Goal: Task Accomplishment & Management: Manage account settings

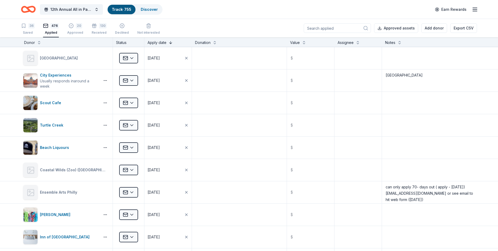
click at [169, 41] on button at bounding box center [171, 41] width 4 height 5
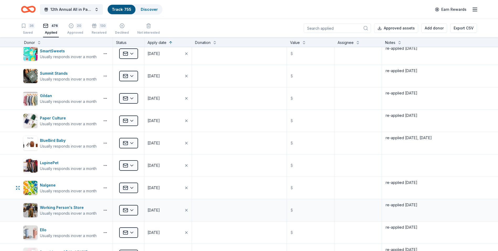
scroll to position [3151, 0]
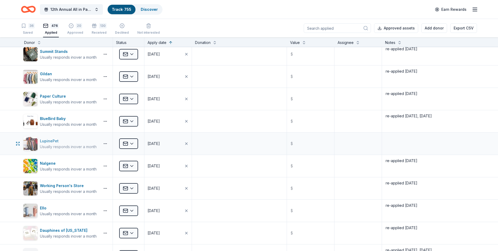
click at [48, 141] on div "LupinePet" at bounding box center [68, 141] width 57 height 6
click at [400, 140] on textarea at bounding box center [430, 143] width 94 height 21
type textarea "re-applied 9/17/25"
click at [468, 112] on textarea "re-applied 4/18/25, 9/16/25" at bounding box center [430, 121] width 94 height 21
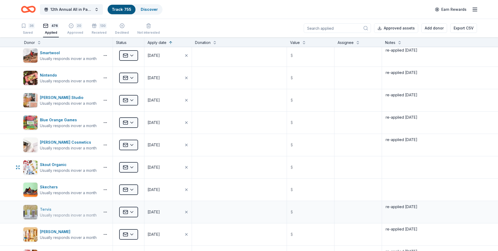
scroll to position [3467, 0]
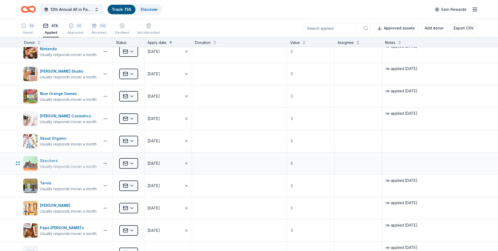
click at [45, 158] on div "Skechers" at bounding box center [68, 160] width 57 height 6
click at [396, 160] on textarea at bounding box center [430, 163] width 94 height 21
type textarea "re-applied 9/17/25"
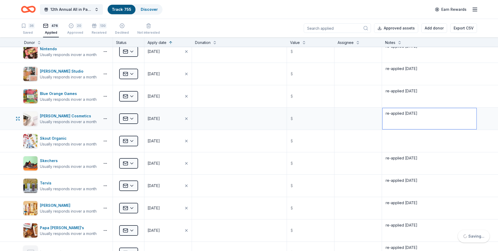
click at [429, 117] on textarea "re-applied 9/16/25" at bounding box center [430, 118] width 94 height 21
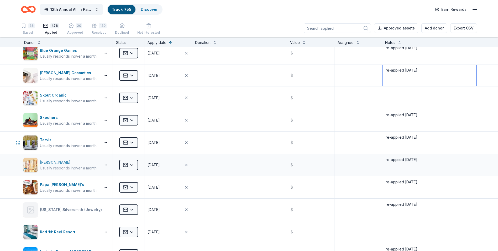
scroll to position [3519, 0]
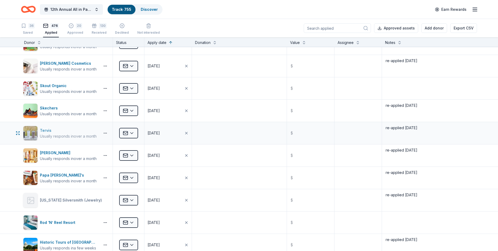
click at [45, 129] on div "Tervis" at bounding box center [68, 130] width 57 height 6
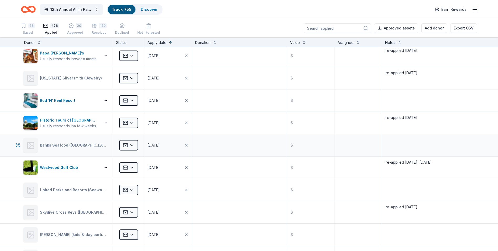
scroll to position [3650, 0]
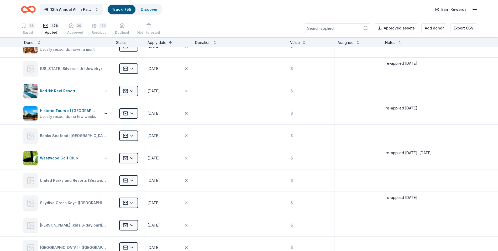
click at [327, 29] on input at bounding box center [337, 27] width 67 height 9
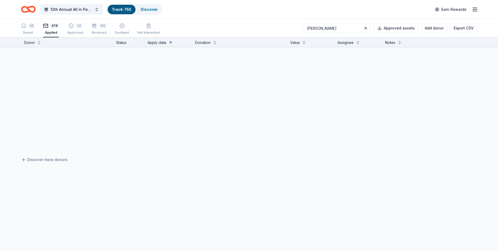
scroll to position [0, 0]
type input "crook"
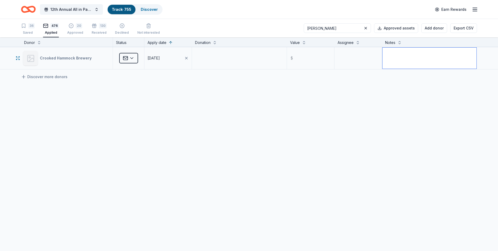
click at [394, 52] on textarea at bounding box center [430, 58] width 94 height 21
type textarea "re-applied 9/16/25"
click at [261, 92] on div "Crooked Hammock Brewery Applied 05/05/2025 $ re-applied 9/16/25 Discover more d…" at bounding box center [249, 107] width 498 height 121
drag, startPoint x: 325, startPoint y: 27, endPoint x: 313, endPoint y: 27, distance: 11.8
click at [313, 27] on input "crook" at bounding box center [337, 27] width 67 height 9
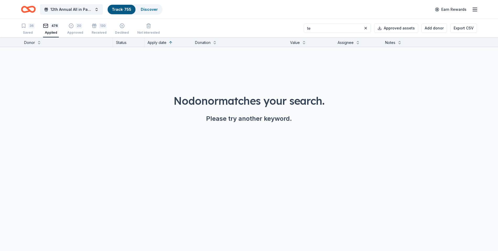
type input "t"
type input "T"
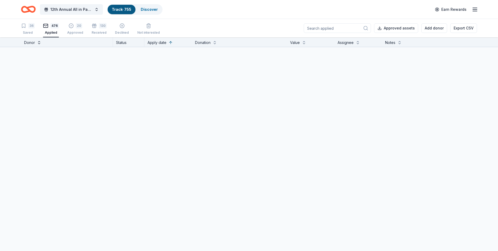
click at [39, 43] on button at bounding box center [39, 41] width 4 height 5
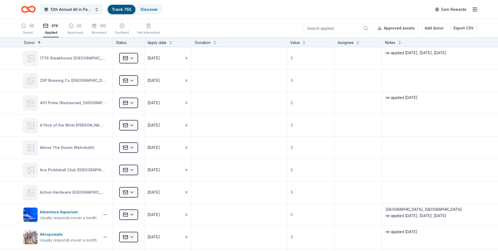
click at [39, 43] on button at bounding box center [39, 41] width 4 height 5
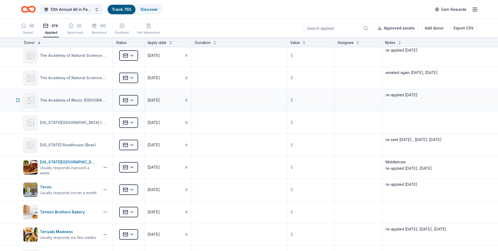
scroll to position [1549, 0]
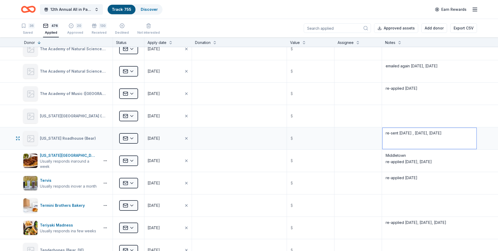
click at [432, 131] on textarea "re-sent 5/5/25 , 7/4/25, 9/16/25" at bounding box center [430, 138] width 94 height 21
type textarea "re-sent 5/5/25 , 7/4/25, 9/17/25"
click at [433, 160] on textarea "Middletown re-applied 4/17/25, 7/4/25" at bounding box center [430, 160] width 94 height 21
type textarea "Middletown re-applied 4/17/25, 7/4/25, 9/16/25"
click at [455, 122] on textarea at bounding box center [430, 115] width 94 height 21
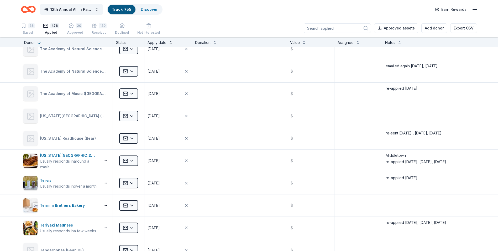
click at [170, 42] on button at bounding box center [171, 41] width 4 height 5
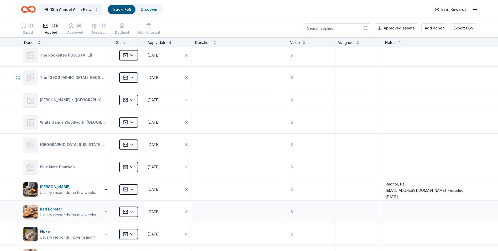
scroll to position [315, 0]
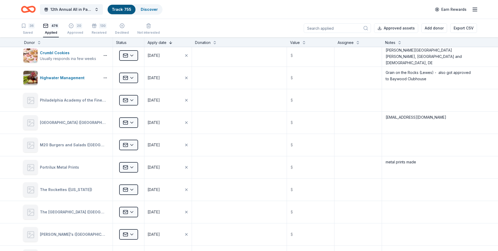
click at [170, 42] on button at bounding box center [171, 41] width 4 height 5
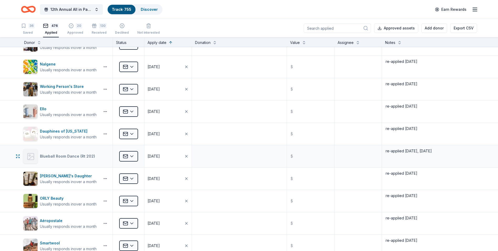
scroll to position [3257, 0]
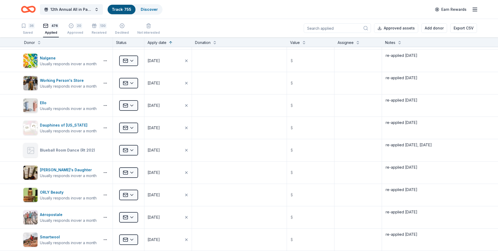
click at [327, 29] on input at bounding box center [337, 27] width 67 height 9
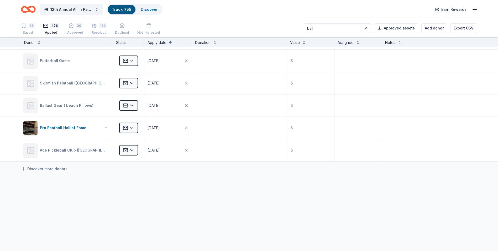
scroll to position [0, 0]
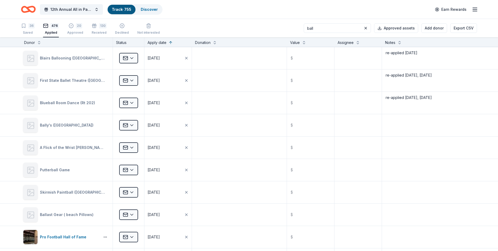
type input "ball"
click at [384, 120] on textarea at bounding box center [430, 125] width 94 height 21
type textarea "Nancy McCoy - re-applied 9/17/25"
drag, startPoint x: 327, startPoint y: 29, endPoint x: 311, endPoint y: 29, distance: 16.5
click at [311, 29] on input "ball" at bounding box center [337, 27] width 67 height 9
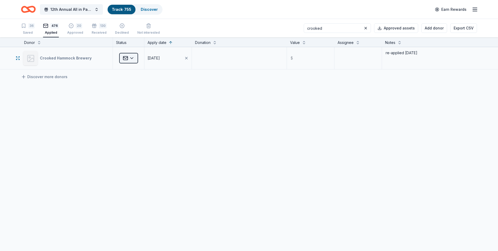
type input "crooked"
click at [132, 58] on html "12th Annual All in Paddle Raffle Track · 755 Discover Earn Rewards 36 Saved 476…" at bounding box center [249, 125] width 498 height 251
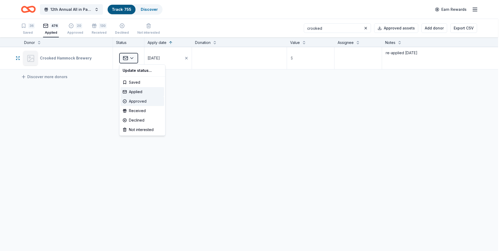
click at [132, 101] on div "Approved" at bounding box center [143, 100] width 44 height 9
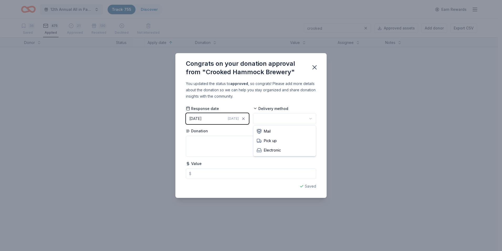
click at [310, 118] on html "12th Annual All in Paddle Raffle Track · 755 Discover Earn Rewards 36 Saved 475…" at bounding box center [251, 125] width 502 height 251
click at [199, 143] on textarea at bounding box center [251, 146] width 130 height 21
click at [195, 139] on textarea at bounding box center [251, 146] width 130 height 21
type textarea "swag and gift card"
click at [315, 67] on icon "button" at bounding box center [315, 67] width 4 height 4
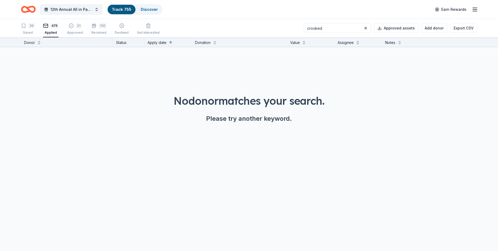
drag, startPoint x: 331, startPoint y: 28, endPoint x: 311, endPoint y: 29, distance: 20.2
click at [311, 29] on input "crooked" at bounding box center [337, 27] width 67 height 9
type input "h"
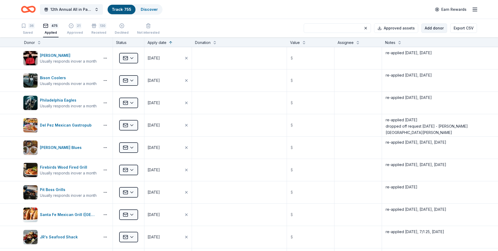
click at [435, 29] on button "Add donor" at bounding box center [435, 27] width 26 height 9
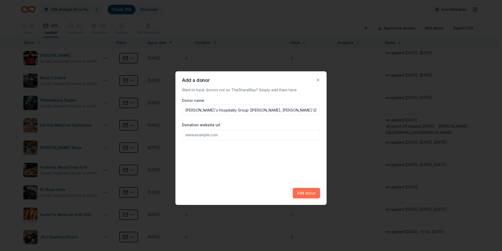
type input "Harry's Hospitality Group (Harrys Savoy, Kid Shelleen's)"
click at [305, 193] on button "Add donor" at bounding box center [306, 193] width 27 height 11
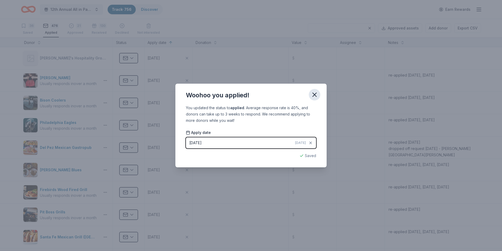
click at [316, 94] on icon "button" at bounding box center [314, 94] width 7 height 7
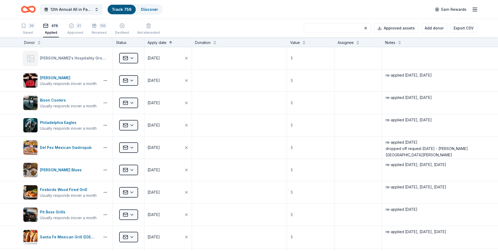
click at [170, 42] on button at bounding box center [171, 41] width 4 height 5
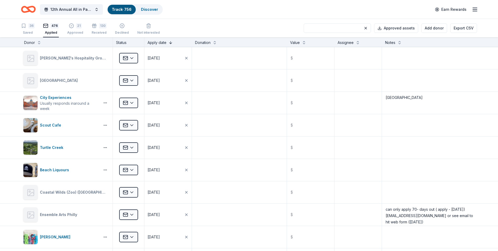
click at [169, 42] on button at bounding box center [171, 41] width 4 height 5
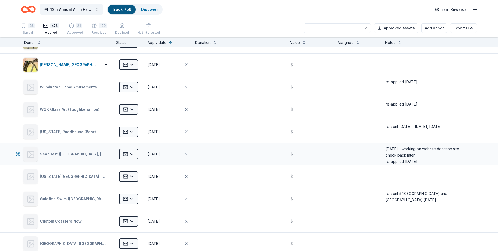
scroll to position [3257, 0]
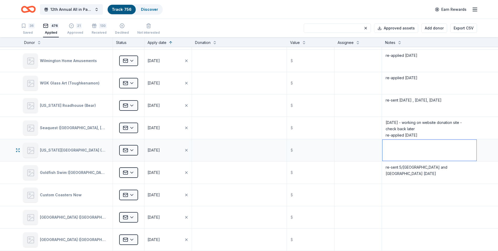
click at [395, 144] on textarea at bounding box center [430, 149] width 94 height 21
type textarea "re-applied 9/16/25"
click at [59, 155] on div "Texas Roadhouse (Middletown)" at bounding box center [65, 150] width 85 height 15
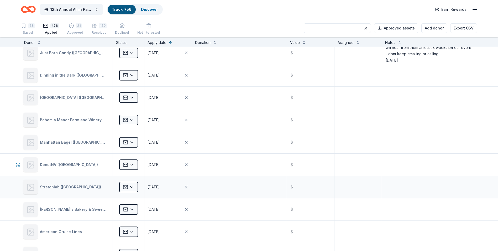
scroll to position [3519, 0]
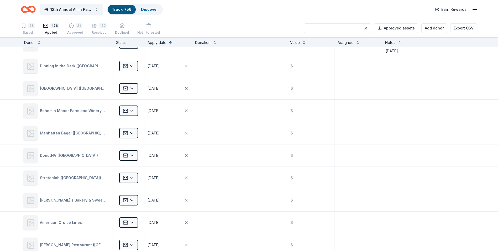
click at [325, 26] on input at bounding box center [337, 27] width 67 height 9
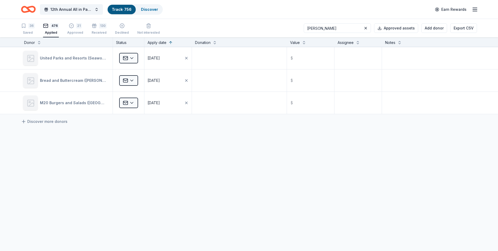
scroll to position [0, 0]
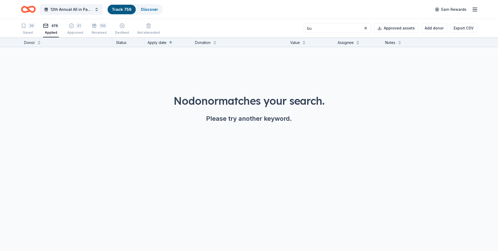
type input "b"
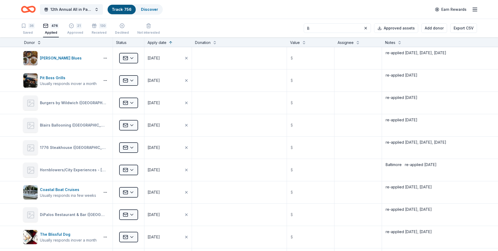
type input "B"
click at [39, 42] on button at bounding box center [39, 41] width 4 height 5
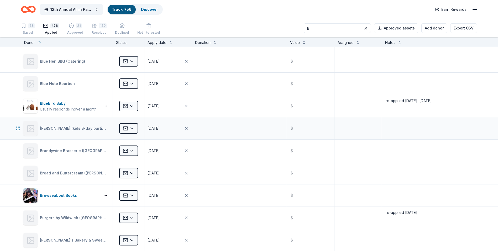
scroll to position [289, 0]
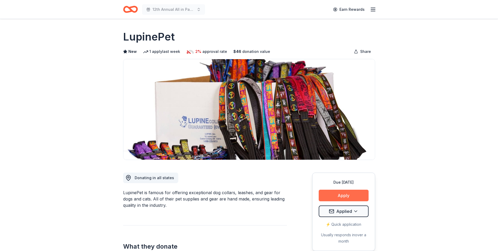
click at [344, 195] on button "Apply" at bounding box center [344, 195] width 50 height 12
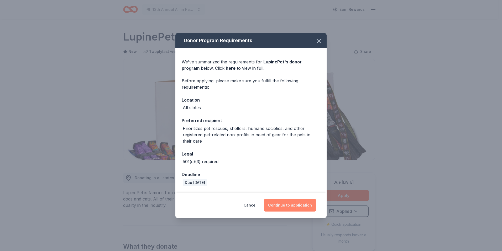
click at [287, 205] on button "Continue to application" at bounding box center [290, 205] width 52 height 13
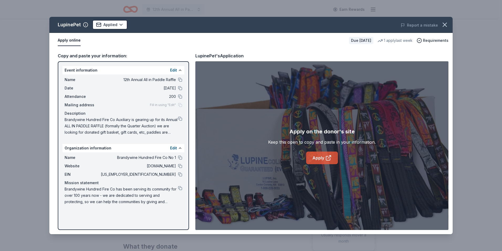
click at [318, 159] on link "Apply" at bounding box center [322, 157] width 32 height 13
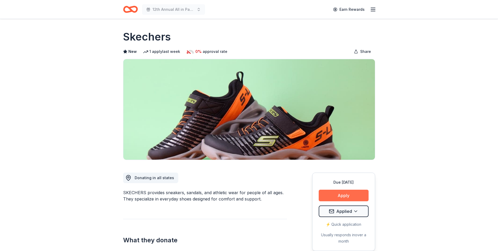
click at [338, 194] on button "Apply" at bounding box center [344, 195] width 50 height 12
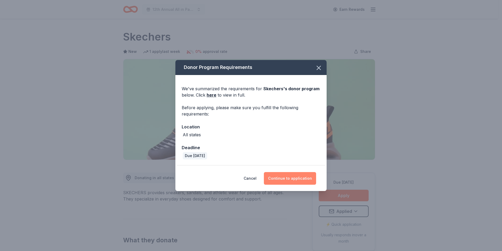
click at [286, 177] on button "Continue to application" at bounding box center [290, 178] width 52 height 13
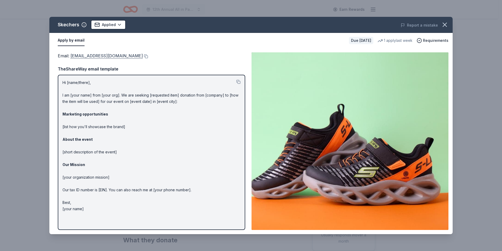
click at [102, 55] on link "foundation@skechers.com" at bounding box center [106, 55] width 72 height 7
click at [446, 26] on icon "button" at bounding box center [444, 24] width 7 height 7
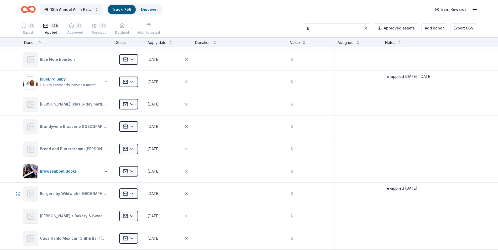
scroll to position [315, 0]
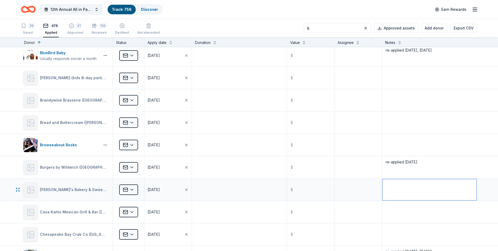
click at [394, 183] on textarea at bounding box center [430, 189] width 94 height 21
type textarea "re-applied 9/17/25"
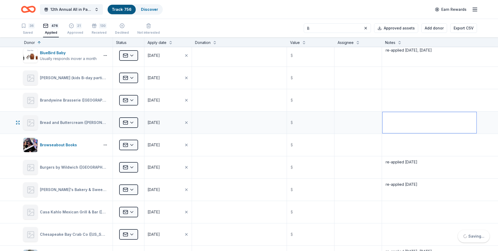
click at [410, 131] on textarea at bounding box center [430, 122] width 94 height 21
click at [170, 44] on button at bounding box center [171, 41] width 4 height 5
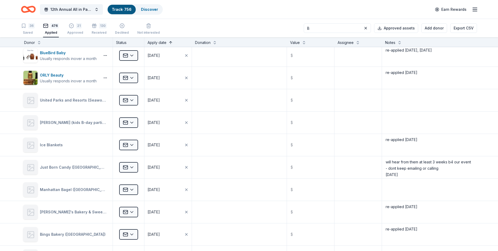
click at [170, 43] on button at bounding box center [171, 41] width 4 height 5
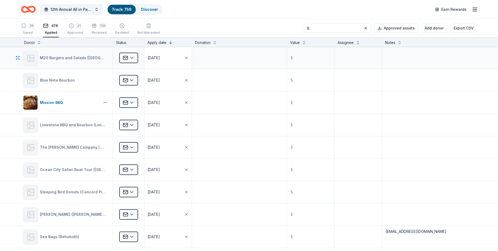
scroll to position [0, 0]
click at [170, 42] on button at bounding box center [171, 41] width 4 height 5
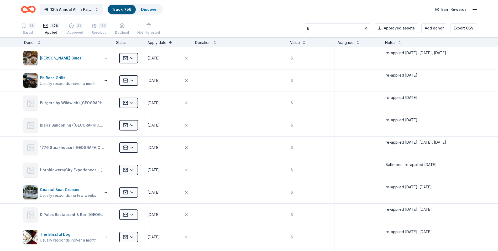
click at [169, 42] on button at bounding box center [171, 41] width 4 height 5
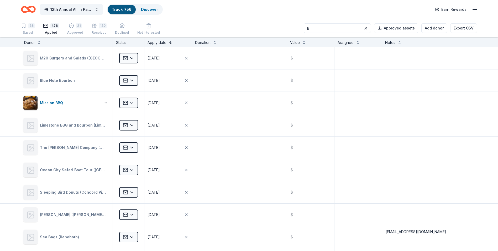
click at [170, 42] on button at bounding box center [171, 41] width 4 height 5
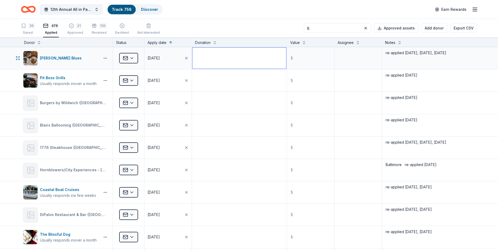
click at [215, 62] on textarea at bounding box center [240, 58] width 94 height 21
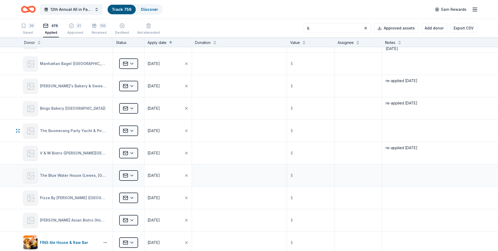
scroll to position [446, 0]
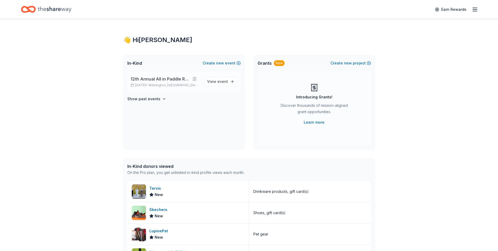
click at [153, 84] on p "Nov 08, 2025 • Wilmington, DE" at bounding box center [165, 85] width 69 height 4
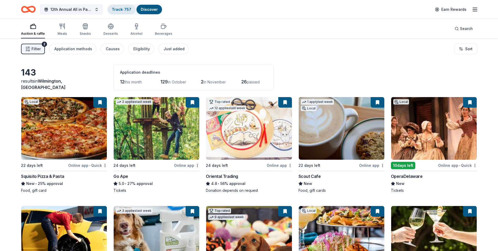
click at [120, 10] on link "Track · 757" at bounding box center [121, 9] width 19 height 4
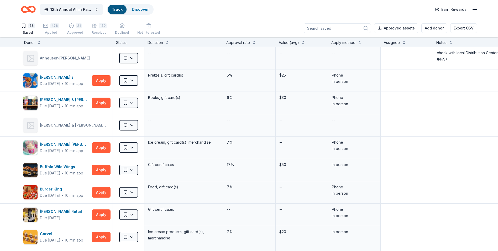
scroll to position [0, 0]
click at [53, 31] on div "Applied" at bounding box center [51, 32] width 16 height 4
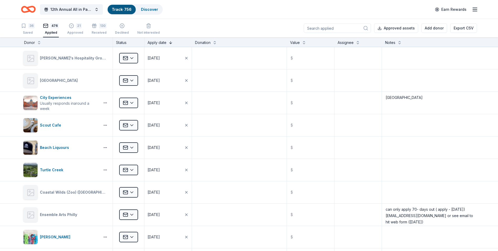
click at [171, 43] on button at bounding box center [171, 41] width 4 height 5
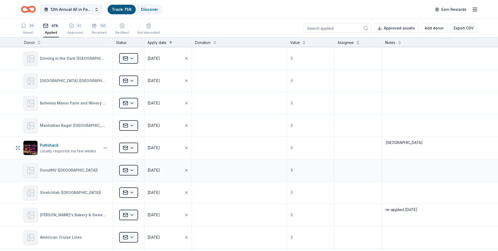
scroll to position [4202, 0]
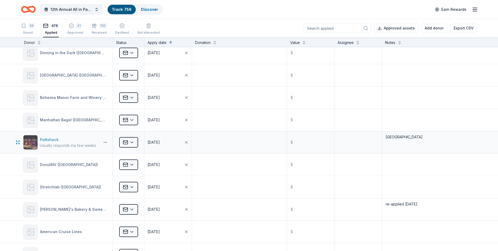
click at [44, 139] on div "Puttshack" at bounding box center [68, 139] width 56 height 6
drag, startPoint x: 407, startPoint y: 136, endPoint x: 467, endPoint y: 136, distance: 59.6
click at [407, 136] on textarea "Philadelphia" at bounding box center [430, 142] width 94 height 21
type textarea "Philadelphia re-applied 9/17/25"
click at [96, 167] on div "DonutNV (Wilmington)" at bounding box center [65, 164] width 85 height 15
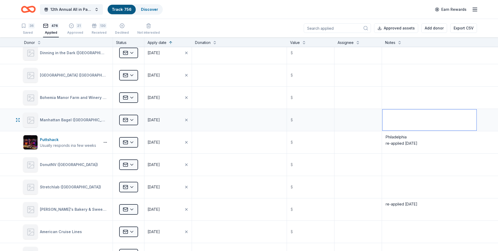
click at [396, 116] on textarea at bounding box center [430, 119] width 94 height 21
type textarea "re-applied 9/17/25"
click at [440, 143] on textarea "Philadelphia re-applied 9/17/25" at bounding box center [430, 142] width 94 height 21
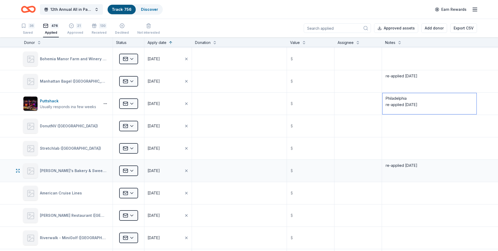
scroll to position [4254, 0]
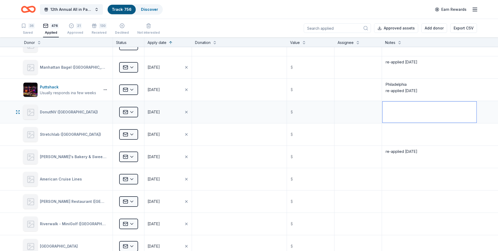
click at [398, 107] on textarea at bounding box center [430, 111] width 94 height 21
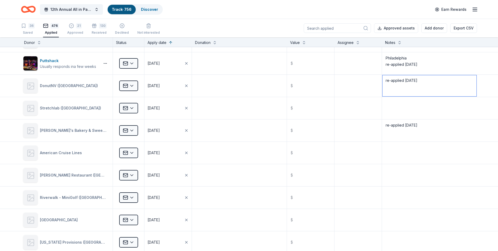
type textarea "re-applied 9/17/25"
click at [392, 106] on textarea at bounding box center [430, 107] width 94 height 21
type textarea "re-applied 9/17/25"
click at [100, 135] on div "Burrito's Bakery & Sweets (Tex Mex)" at bounding box center [65, 130] width 85 height 15
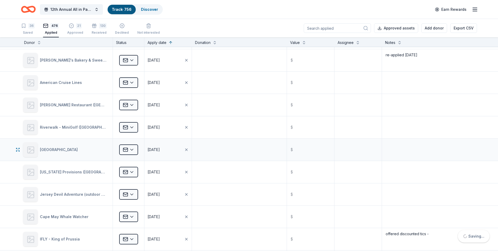
scroll to position [4360, 0]
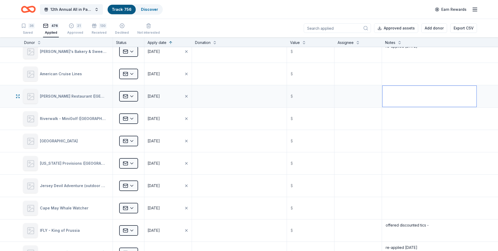
click at [393, 92] on textarea at bounding box center [430, 96] width 94 height 21
type textarea "re-applied 9/17/25"
click at [389, 121] on textarea at bounding box center [430, 118] width 94 height 21
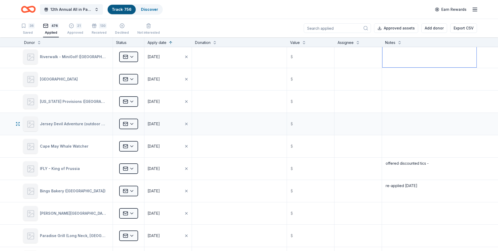
scroll to position [4412, 0]
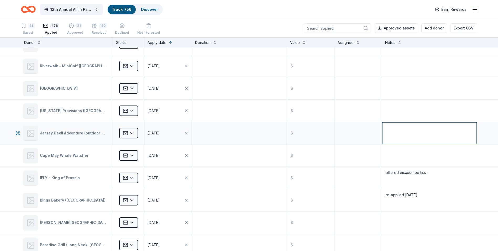
click at [398, 130] on textarea at bounding box center [430, 132] width 94 height 21
type textarea "re-applied 9/17/25"
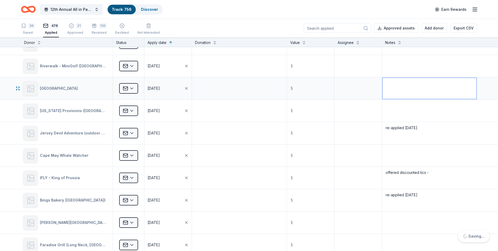
click at [398, 82] on textarea at bounding box center [430, 88] width 94 height 21
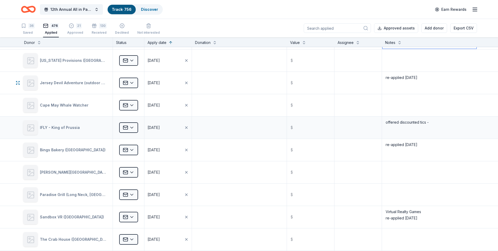
scroll to position [4465, 0]
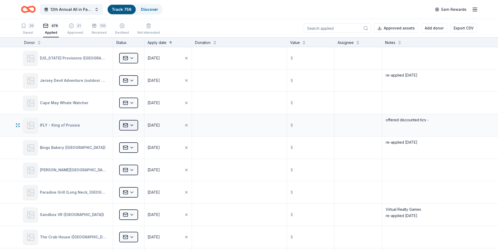
click at [131, 125] on html "12th Annual All in Paddle Raffle Track · 756 Discover Earn Rewards 36 Saved 476…" at bounding box center [249, 125] width 498 height 251
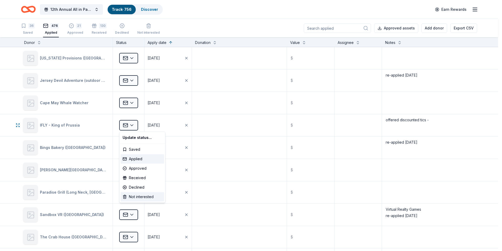
click at [139, 198] on div "Not interested" at bounding box center [143, 196] width 44 height 9
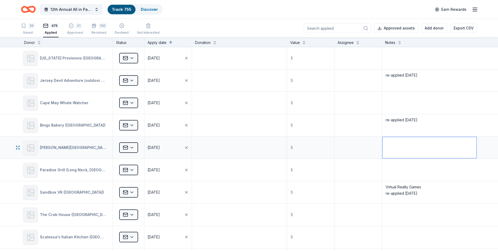
click at [390, 141] on textarea at bounding box center [430, 147] width 94 height 21
type textarea "re-applied 9/17/25"
click at [48, 172] on div "Paradise Grill (Long Neck, DE)" at bounding box center [74, 170] width 69 height 6
click at [387, 165] on textarea at bounding box center [430, 169] width 94 height 21
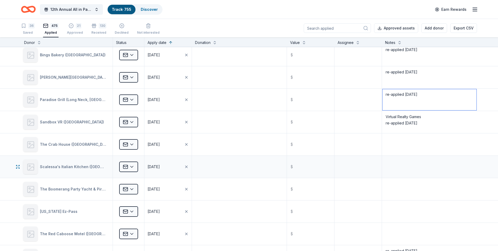
scroll to position [4543, 0]
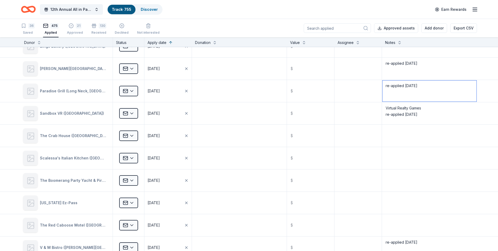
type textarea "re-applied 9/17/25"
click at [395, 156] on textarea at bounding box center [430, 157] width 94 height 21
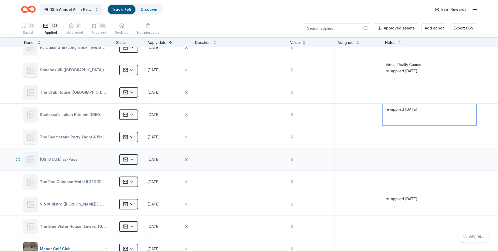
scroll to position [4596, 0]
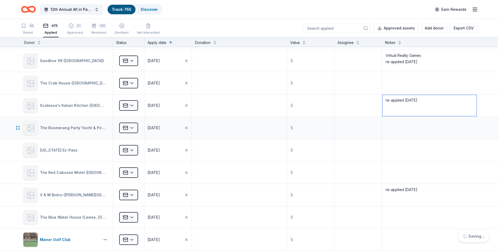
type textarea "re-applied 9/17/25"
click at [66, 133] on div "The Boomerang Party Yacht & Pirate Ship Co (Washington DC)" at bounding box center [65, 127] width 85 height 15
click at [398, 124] on textarea at bounding box center [430, 127] width 94 height 21
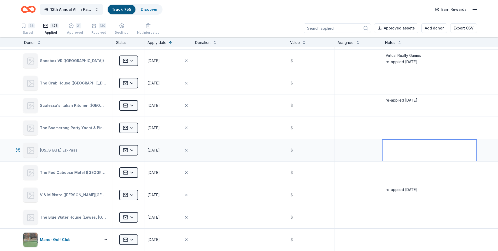
click at [404, 147] on textarea at bounding box center [430, 149] width 94 height 21
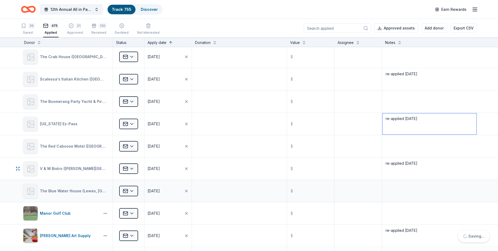
scroll to position [4648, 0]
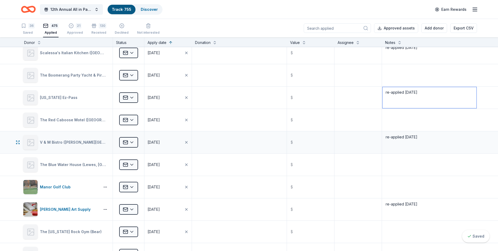
type textarea "re-applied 9/17/25"
click at [85, 148] on div "V & M Bistro (Marsh Road)" at bounding box center [65, 142] width 85 height 15
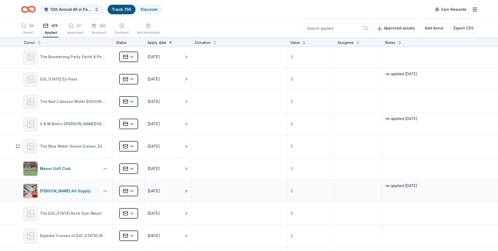
scroll to position [4675, 0]
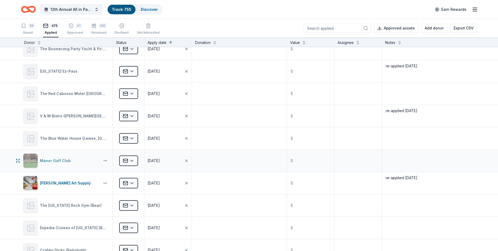
click at [51, 160] on div "Manor Golf Club" at bounding box center [56, 160] width 33 height 6
click at [398, 154] on textarea at bounding box center [430, 160] width 94 height 21
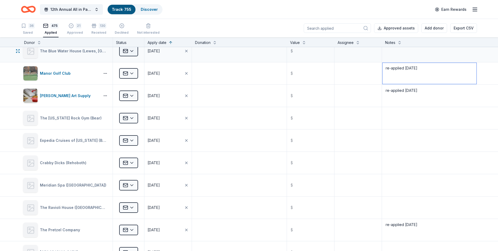
scroll to position [4753, 0]
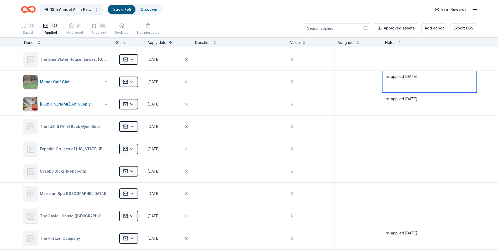
type textarea "re-applied 9/17/25"
click at [402, 122] on textarea at bounding box center [430, 126] width 94 height 21
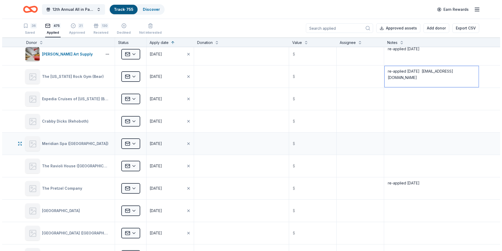
scroll to position [4806, 0]
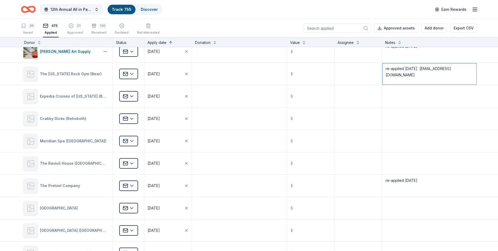
type textarea "re-applied 9/17/25 contact@derockgym.com"
click at [431, 29] on button "Add donor" at bounding box center [435, 27] width 26 height 9
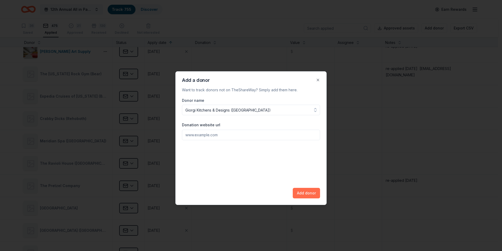
type input "Giorgi Kitchens & Designs (Wilmington)"
click at [303, 191] on button "Add donor" at bounding box center [306, 193] width 27 height 11
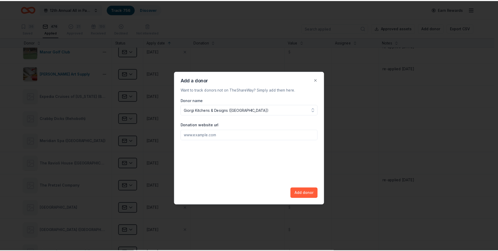
scroll to position [4828, 0]
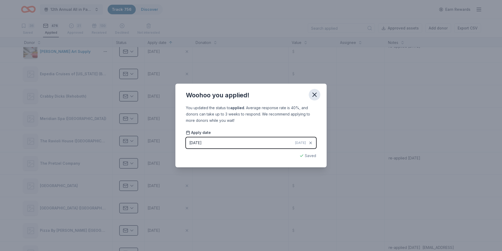
click at [315, 92] on icon "button" at bounding box center [314, 94] width 7 height 7
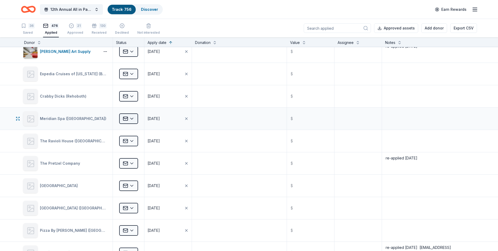
click at [131, 119] on html "12th Annual All in Paddle Raffle Track · 756 Discover Earn Rewards 36 Saved 476…" at bounding box center [249, 125] width 498 height 251
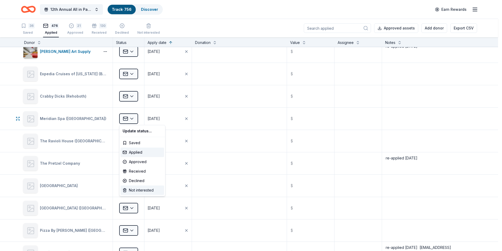
click at [141, 190] on div "Not interested" at bounding box center [143, 189] width 44 height 9
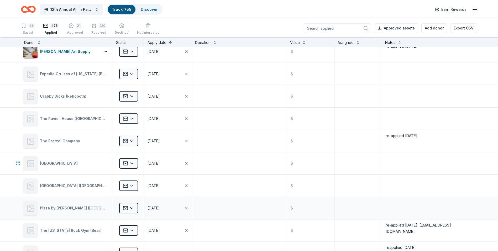
scroll to position [4858, 0]
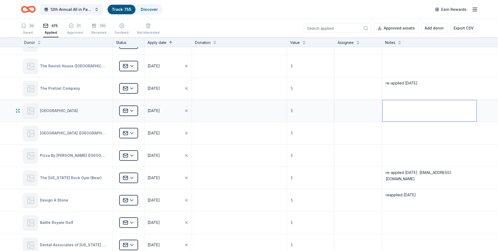
click at [386, 105] on textarea at bounding box center [430, 110] width 94 height 21
type textarea "re-applied 9/17/25"
click at [252, 137] on textarea at bounding box center [240, 132] width 94 height 21
click at [390, 126] on textarea at bounding box center [430, 132] width 94 height 21
type textarea "re-applied 9/17/25"
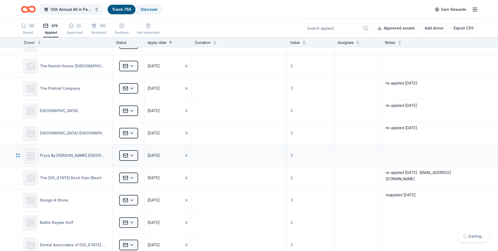
click at [56, 158] on div "Pizza By Elizabeth (Greenville)" at bounding box center [74, 155] width 69 height 6
click at [405, 151] on textarea at bounding box center [430, 155] width 94 height 21
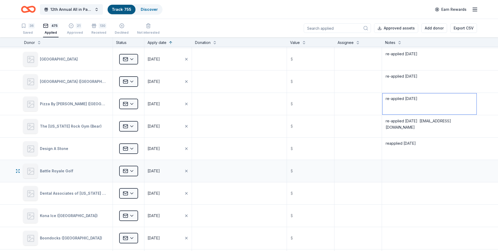
scroll to position [4911, 0]
type textarea "re-applied 9/17/25"
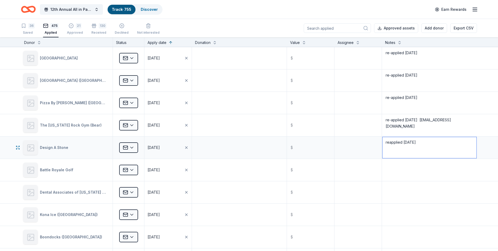
click at [416, 140] on textarea "reapplied 7/17/25" at bounding box center [430, 147] width 94 height 21
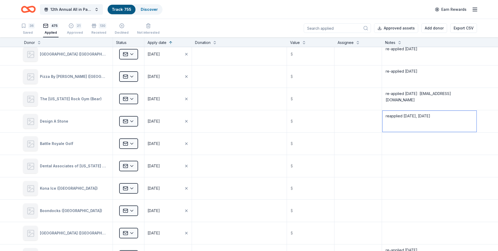
type textarea "reapplied 7/17/25, 9/17/25"
click at [400, 141] on textarea at bounding box center [430, 143] width 94 height 21
type textarea "re-applied 9/17/25"
click at [242, 160] on textarea at bounding box center [240, 165] width 94 height 21
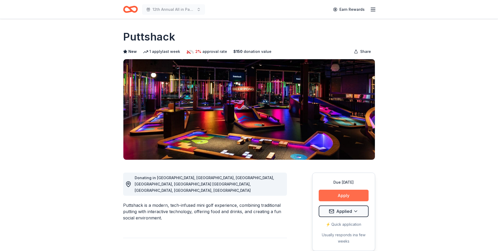
click at [341, 195] on button "Apply" at bounding box center [344, 195] width 50 height 12
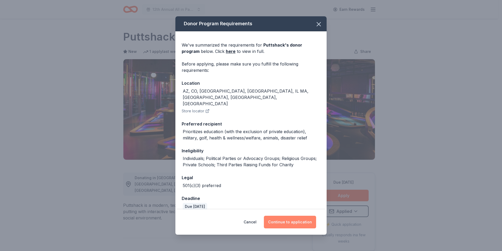
click at [287, 219] on button "Continue to application" at bounding box center [290, 221] width 52 height 13
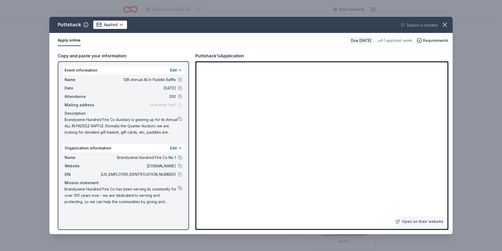
click at [180, 188] on button at bounding box center [180, 188] width 4 height 4
click at [446, 27] on icon "button" at bounding box center [444, 24] width 7 height 7
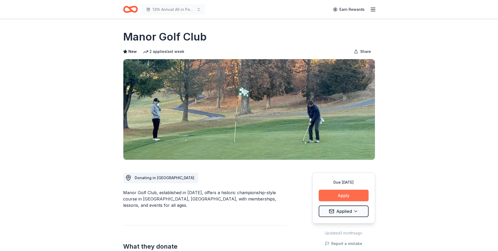
click at [341, 194] on button "Apply" at bounding box center [344, 195] width 50 height 12
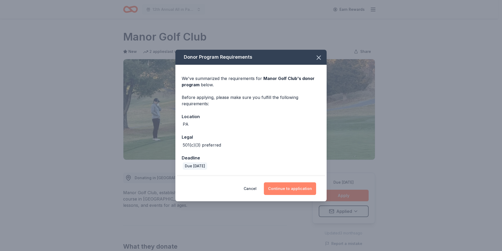
click at [290, 189] on button "Continue to application" at bounding box center [290, 188] width 52 height 13
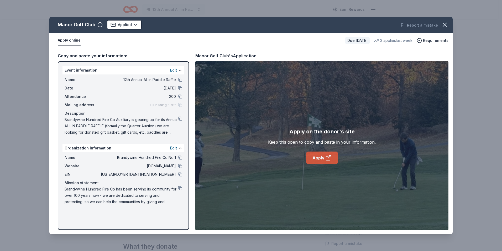
click at [320, 157] on link "Apply" at bounding box center [322, 157] width 32 height 13
